Goal: Task Accomplishment & Management: Manage account settings

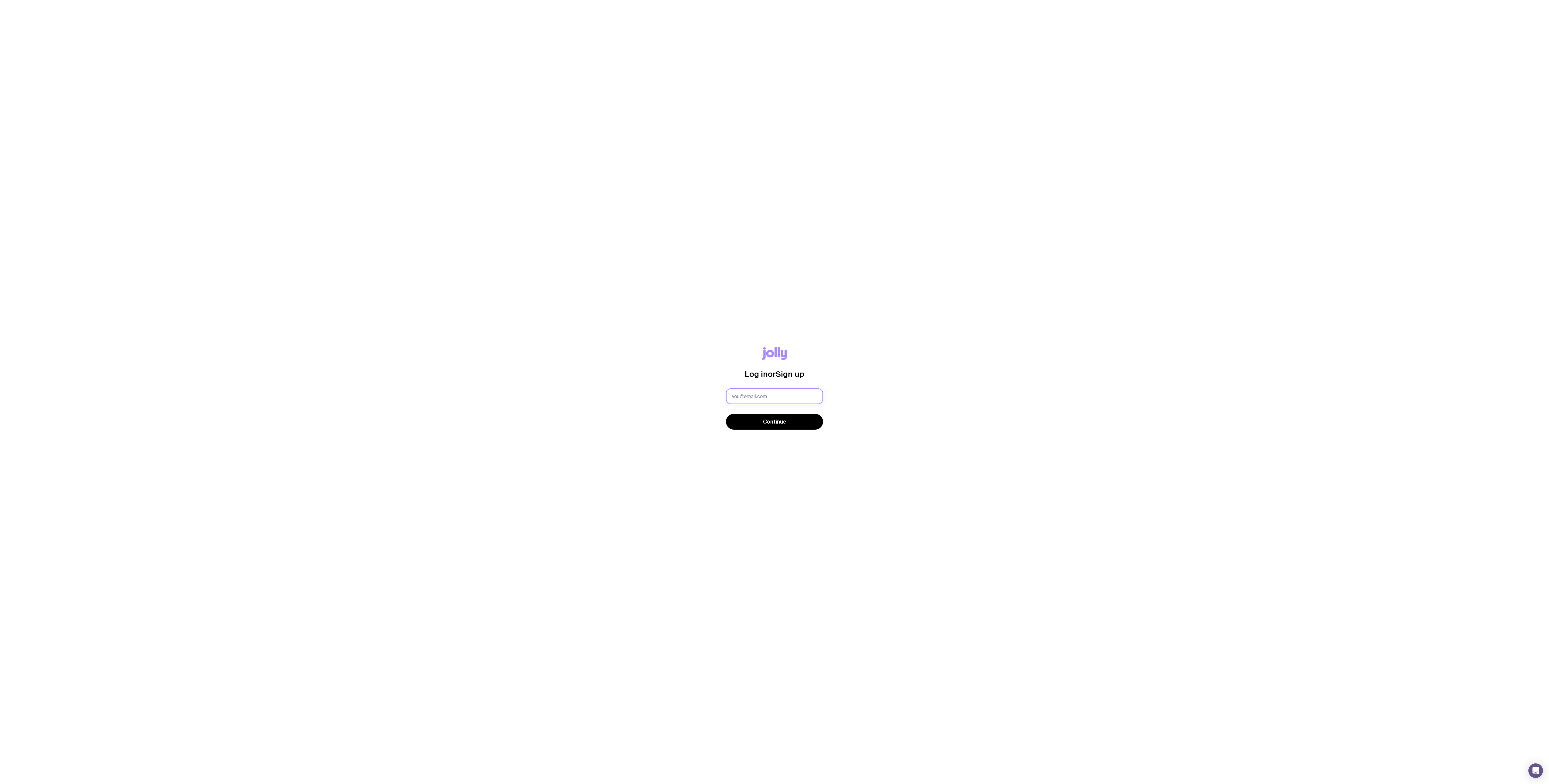
click at [800, 397] on input "text" at bounding box center [775, 396] width 97 height 16
type input "shijie.ouyang@pini.group"
click at [800, 420] on button "Continue" at bounding box center [775, 421] width 97 height 16
click at [775, 454] on span "Continue" at bounding box center [775, 453] width 23 height 7
click at [747, 358] on input "text" at bounding box center [749, 362] width 46 height 16
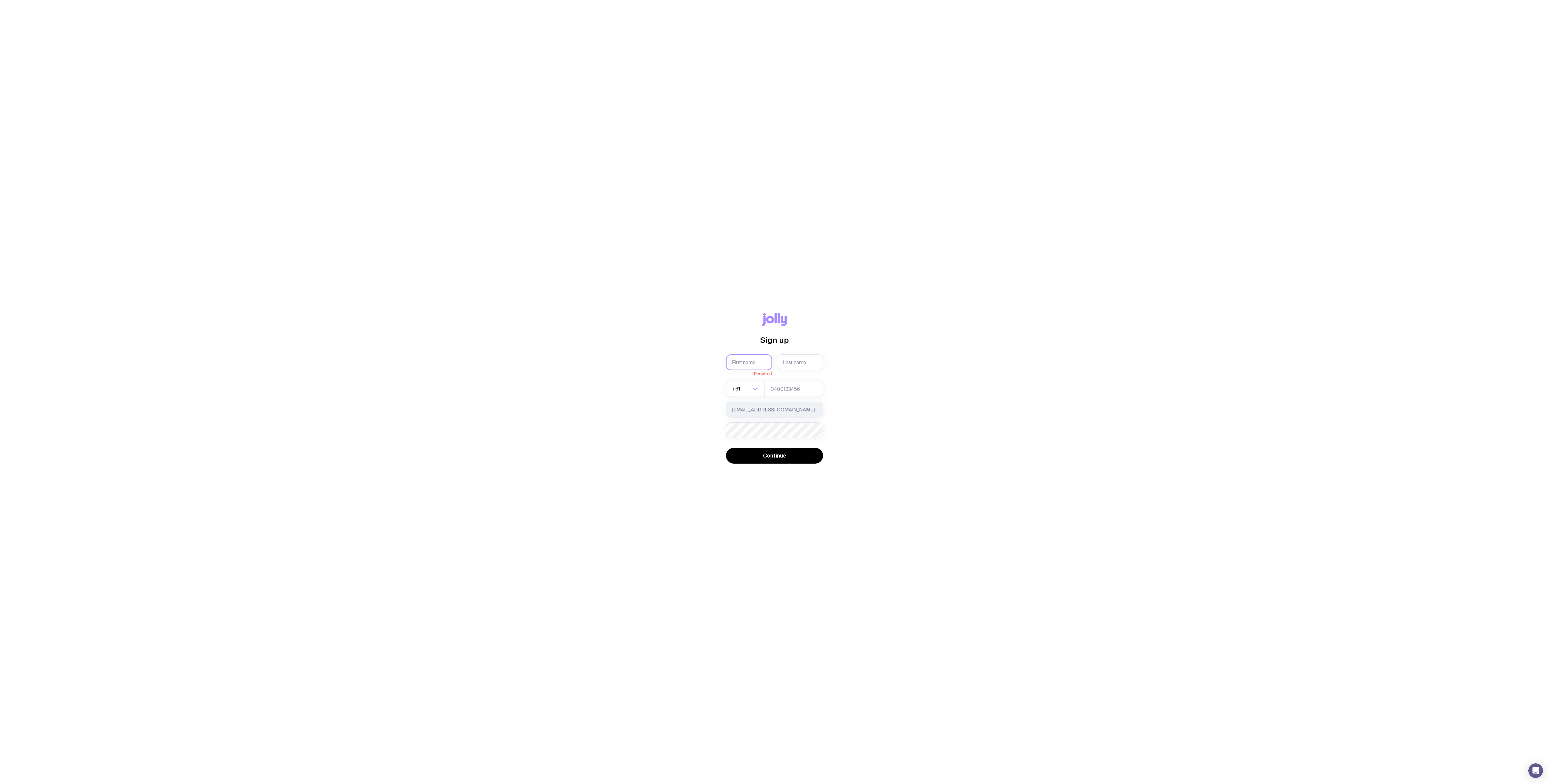
type input "Beverly"
type input "Ouyang"
click at [803, 458] on button "Continue" at bounding box center [775, 453] width 97 height 16
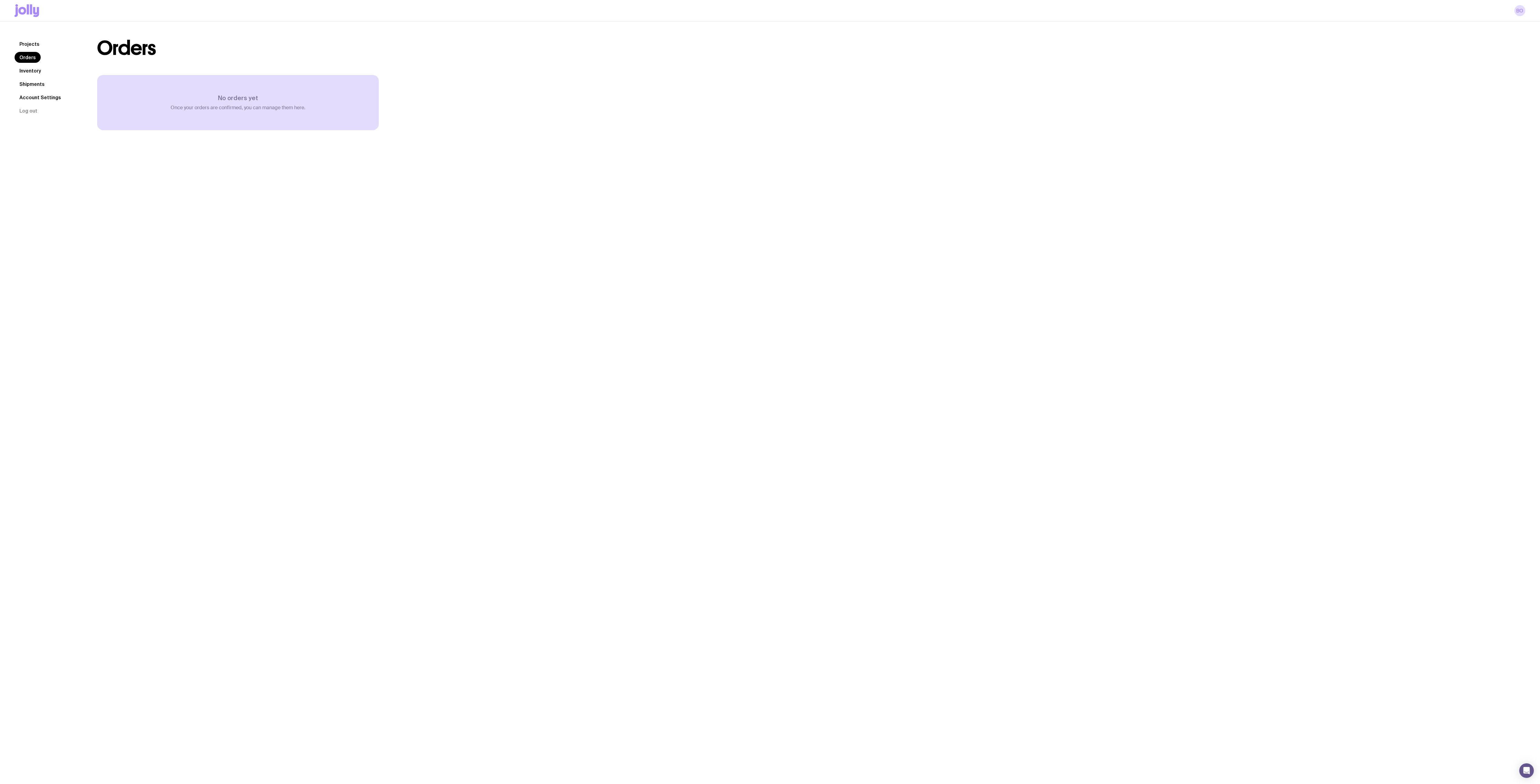
click at [34, 43] on link "Projects" at bounding box center [29, 44] width 29 height 11
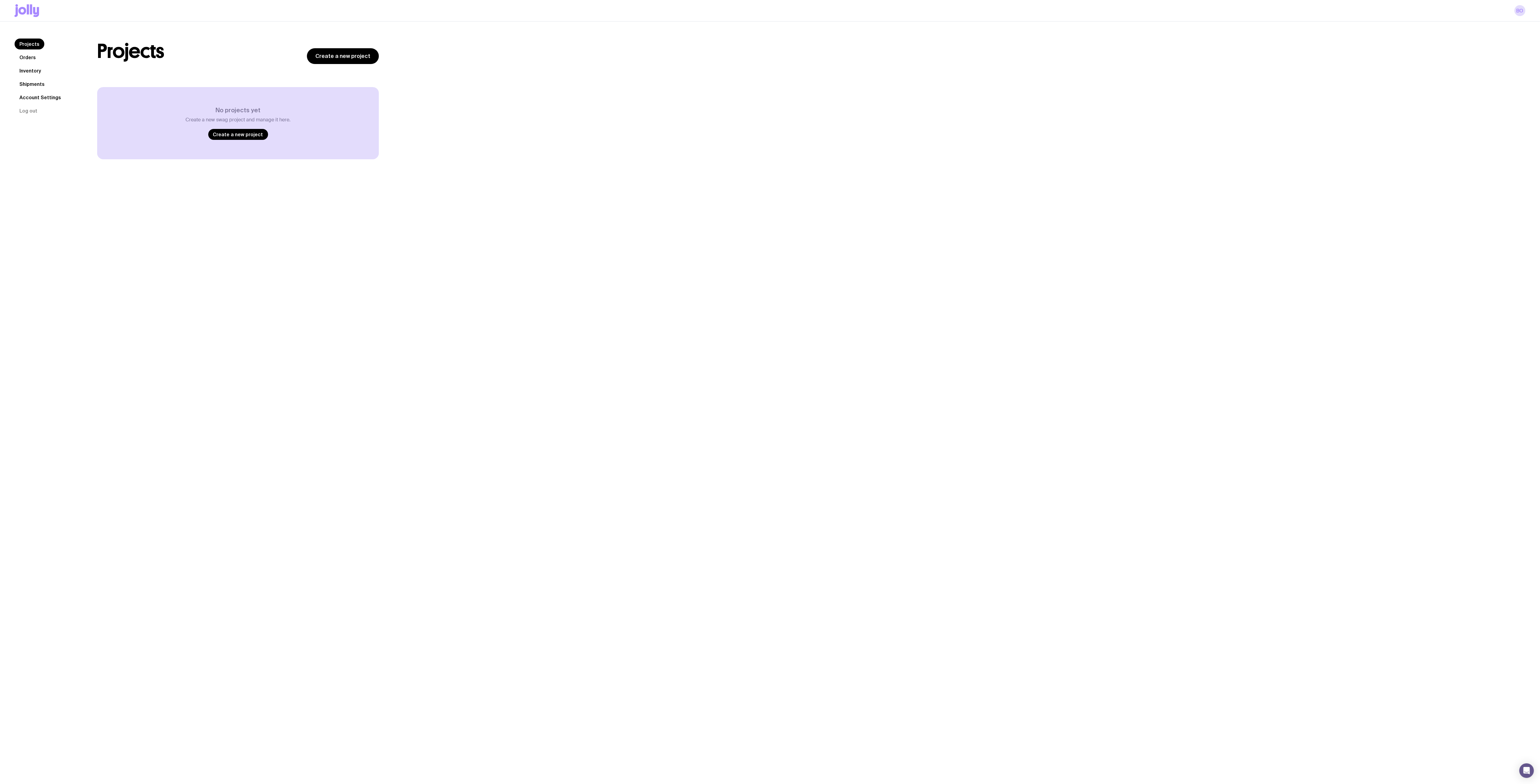
click at [32, 96] on link "Account Settings" at bounding box center [40, 97] width 51 height 11
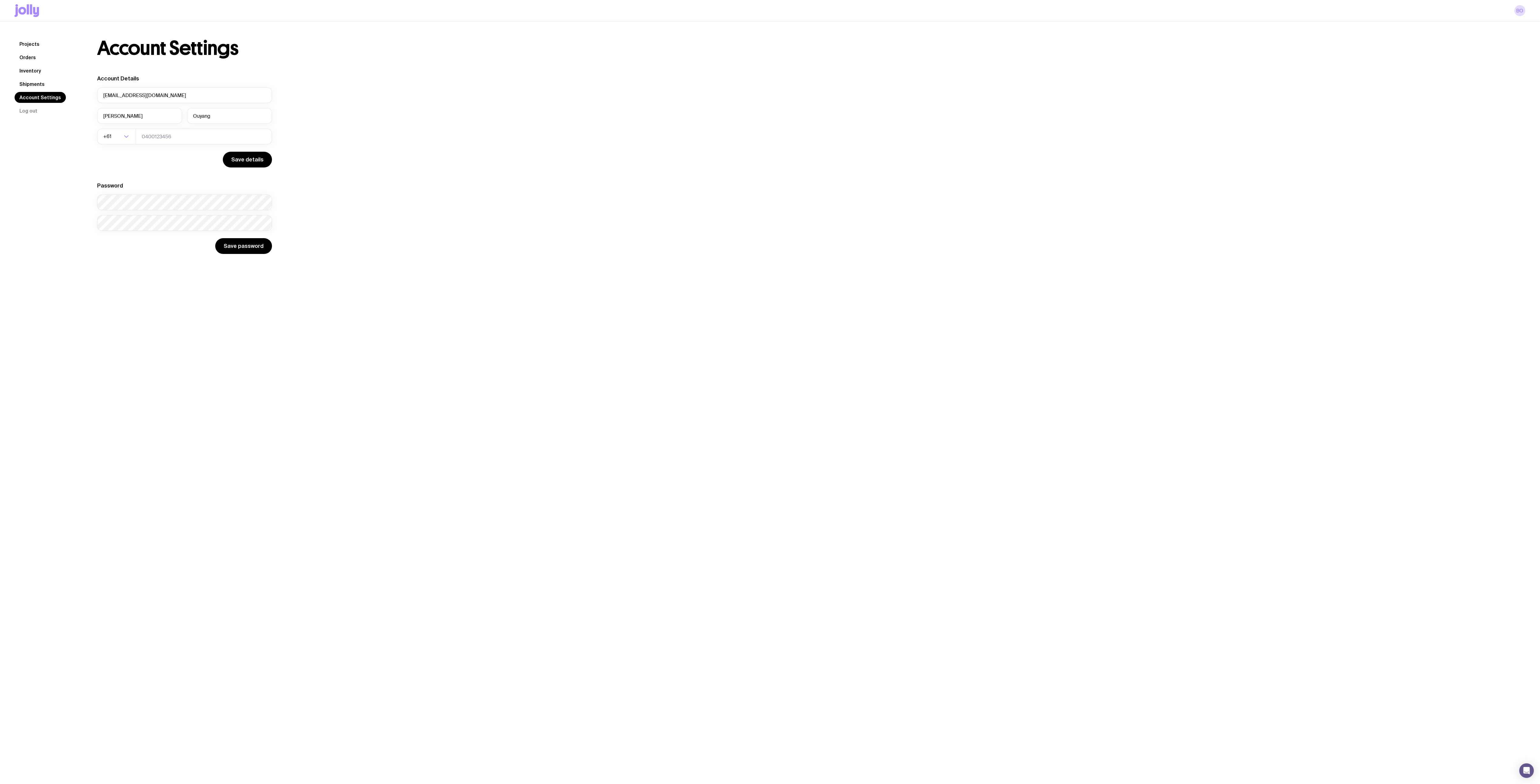
click at [35, 83] on link "Shipments" at bounding box center [32, 84] width 35 height 11
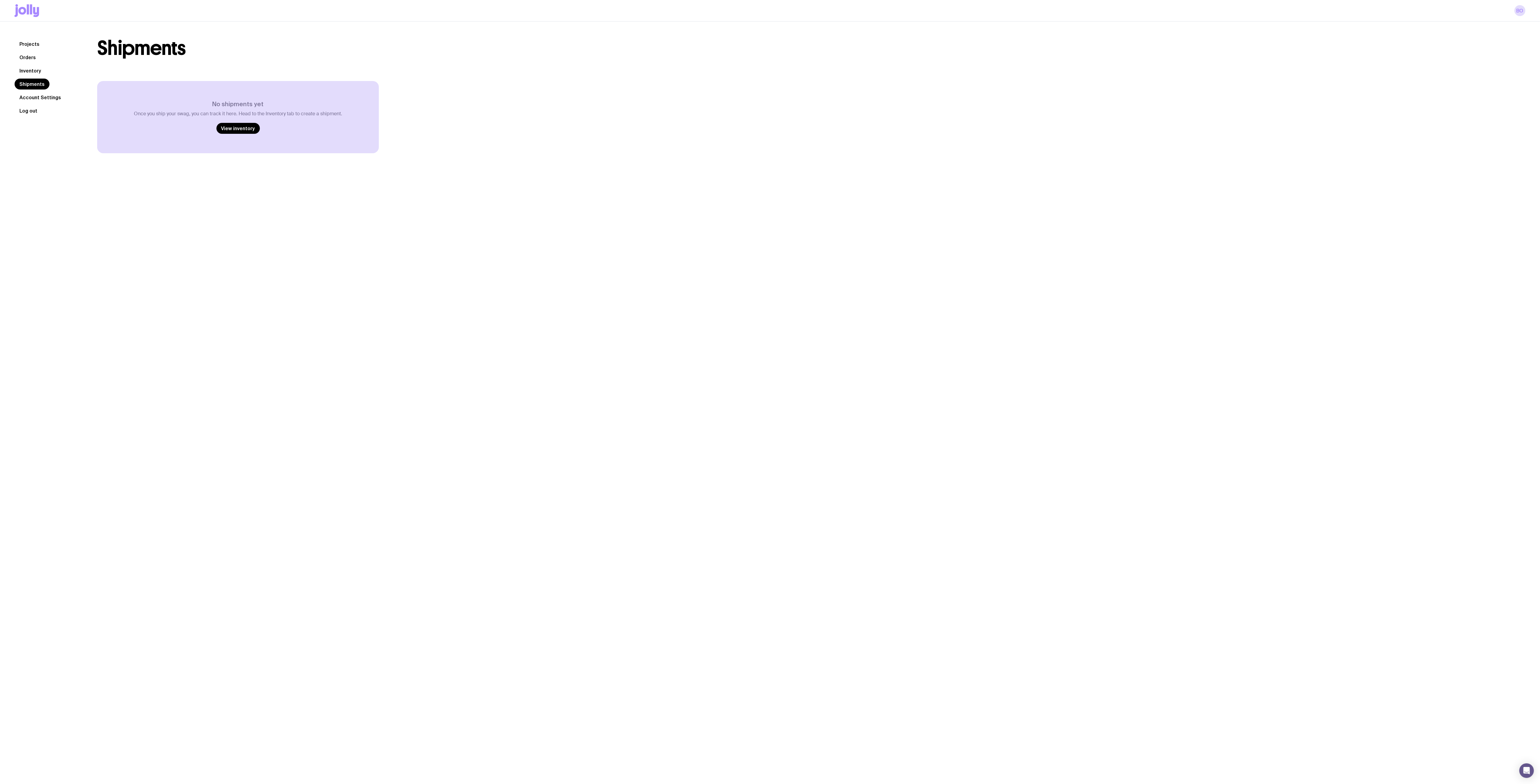
click at [33, 109] on button "Log out" at bounding box center [28, 111] width 28 height 11
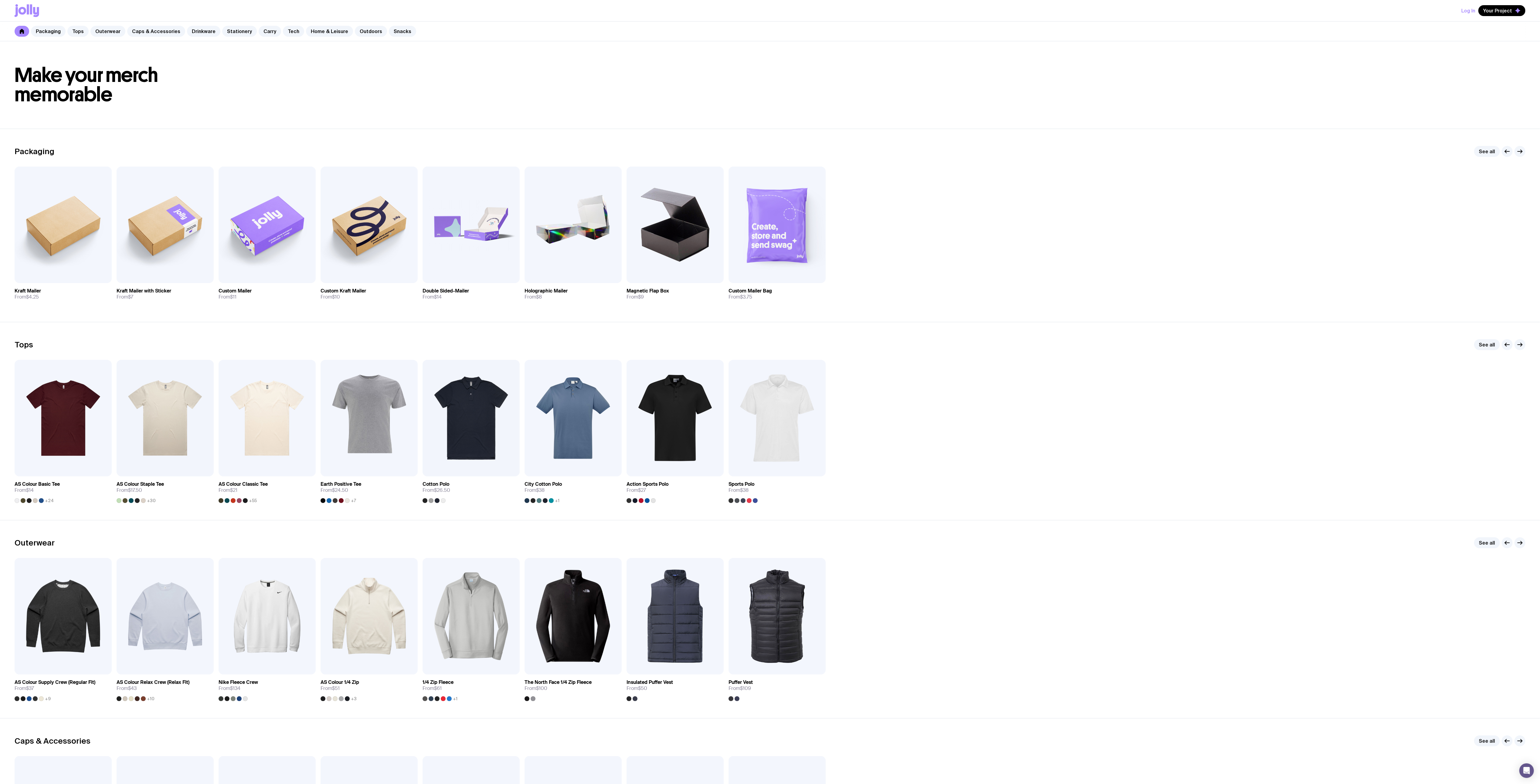
click at [1473, 9] on button "Log In" at bounding box center [1468, 11] width 14 height 11
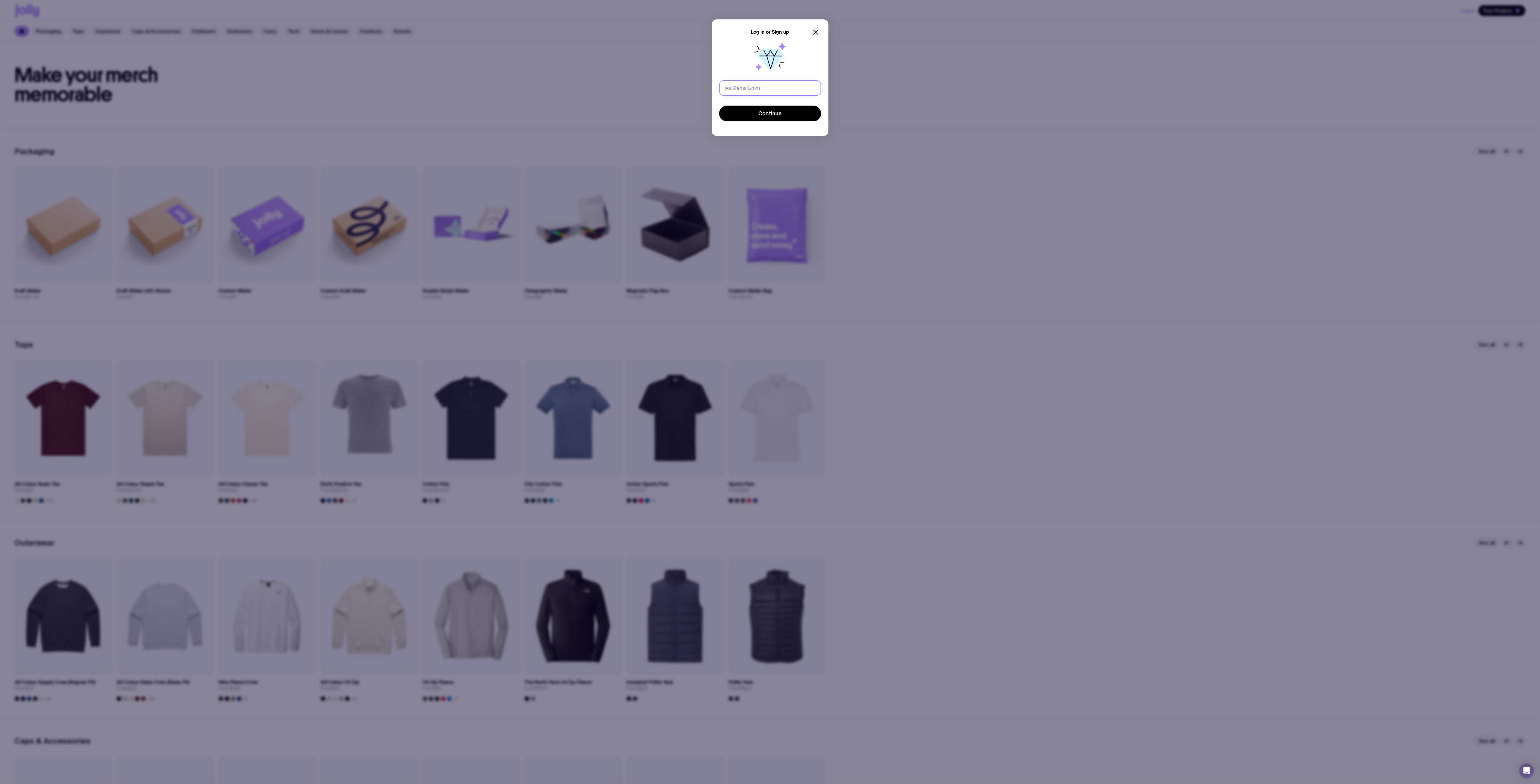
click at [774, 85] on input "text" at bounding box center [771, 88] width 102 height 16
type input "accounts.australia@pini.group"
click at [790, 115] on button "Continue" at bounding box center [771, 114] width 102 height 16
click at [815, 32] on icon "button" at bounding box center [816, 32] width 7 height 7
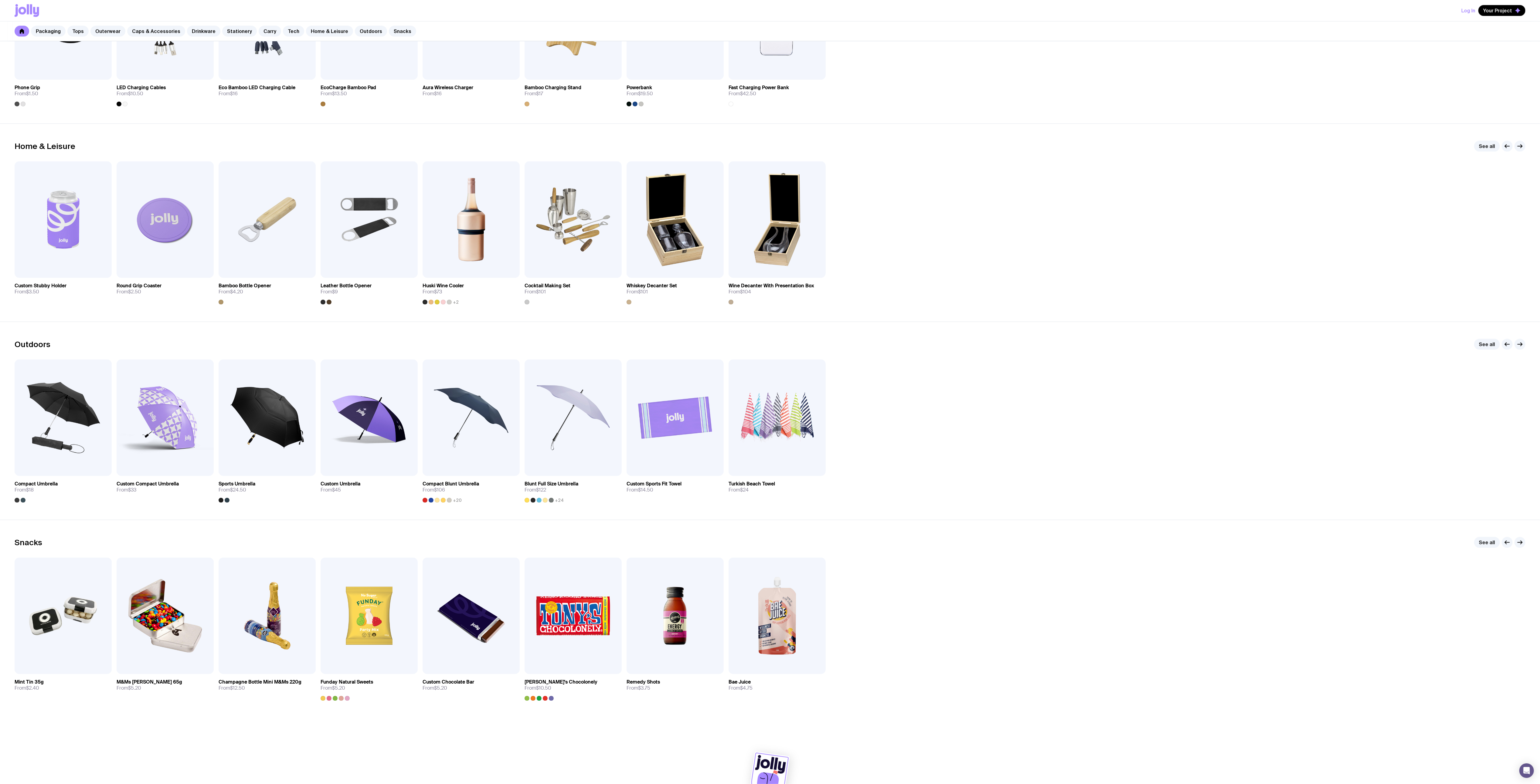
scroll to position [1588, 0]
